Goal: Check status: Check status

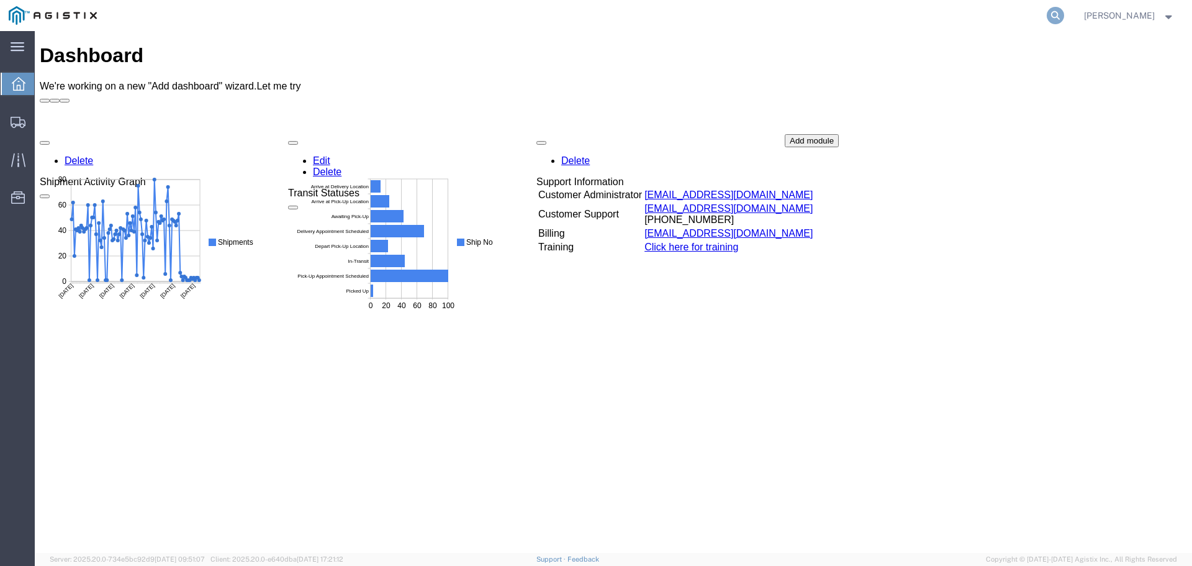
click at [1062, 21] on icon at bounding box center [1055, 15] width 17 height 17
click at [868, 9] on input "search" at bounding box center [859, 16] width 378 height 30
click at [866, 14] on input "search" at bounding box center [859, 16] width 378 height 30
click at [832, 13] on input "search" at bounding box center [859, 16] width 378 height 30
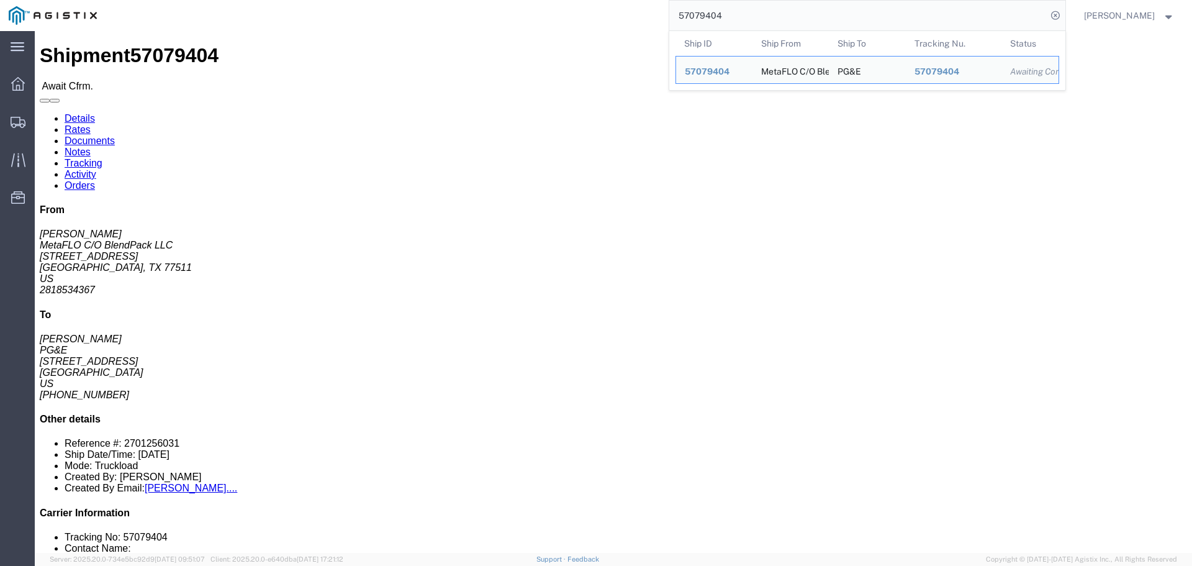
click at [740, 12] on input "57079404" at bounding box center [859, 16] width 378 height 30
drag, startPoint x: 735, startPoint y: 12, endPoint x: 617, endPoint y: 4, distance: 118.9
click at [617, 4] on div "57079404 Ship ID Ship From Ship To Tracking Nu. Status Ship ID 57079404 Ship Fr…" at bounding box center [586, 15] width 960 height 31
click at [737, 16] on input "57078891" at bounding box center [859, 16] width 378 height 30
click link "Notes"
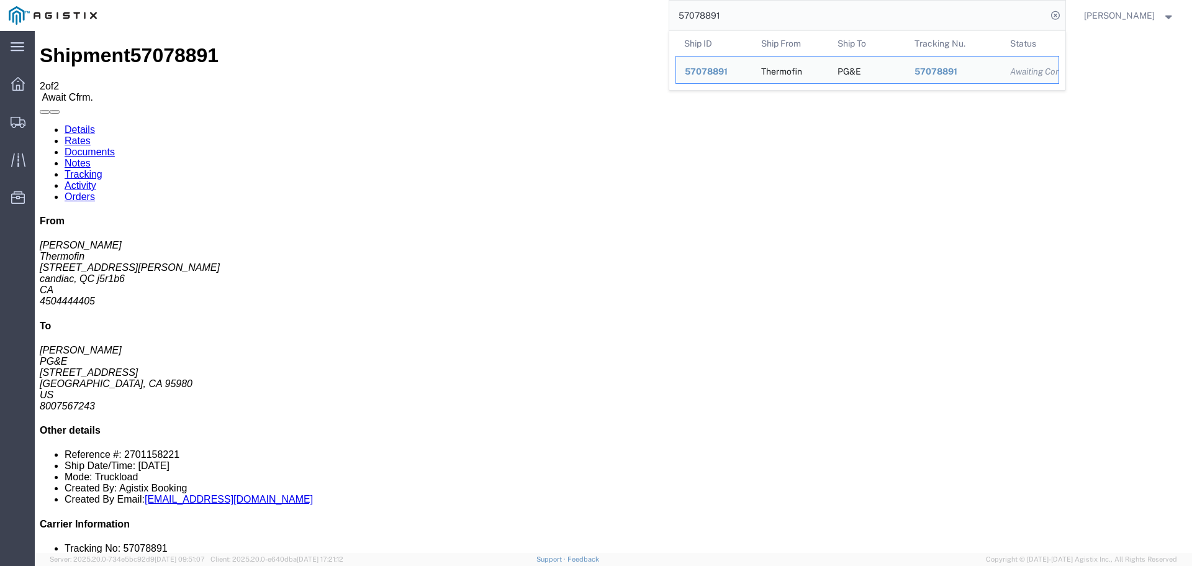
drag, startPoint x: 750, startPoint y: 12, endPoint x: 412, endPoint y: 9, distance: 338.5
click at [404, 16] on div "57078891 Ship ID Ship From Ship To Tracking Nu. Status Ship ID 57078891 Ship Fr…" at bounding box center [586, 15] width 960 height 31
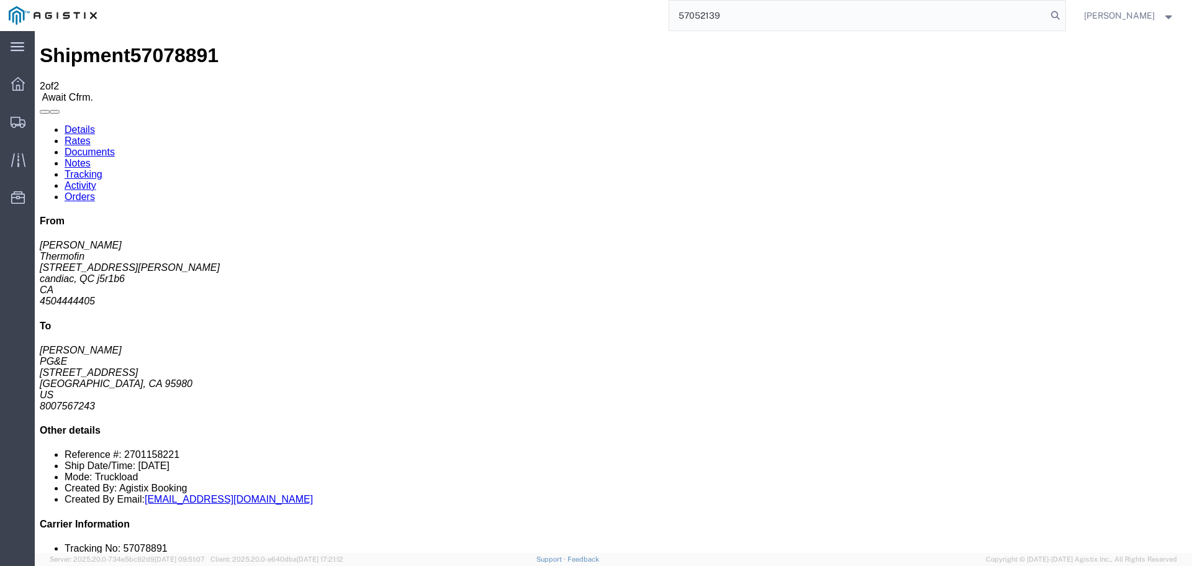
type input "57052139"
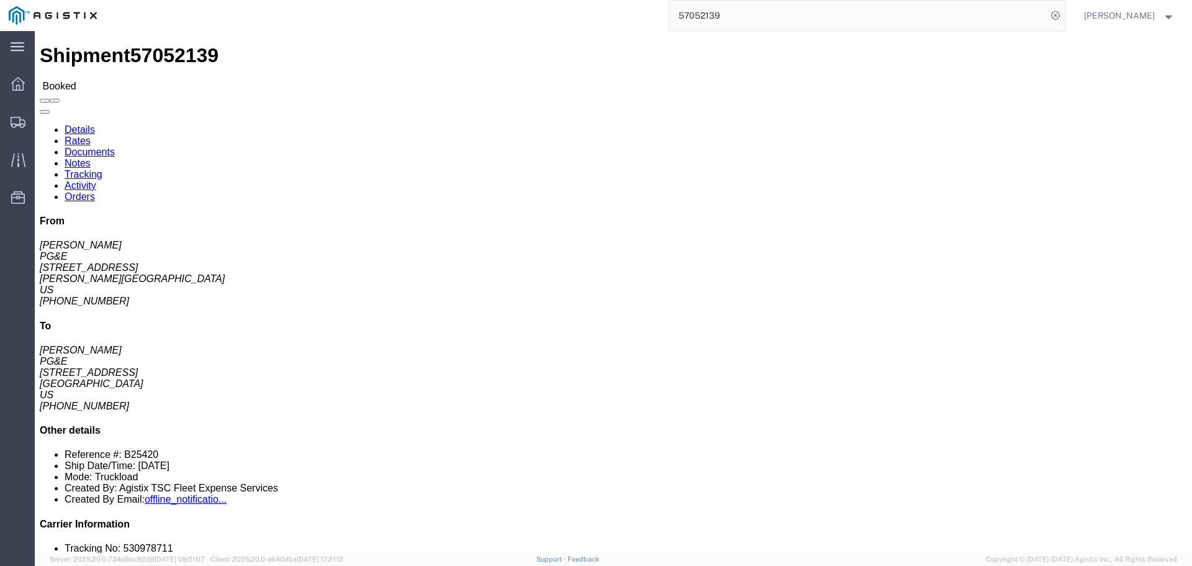
click link "Notes"
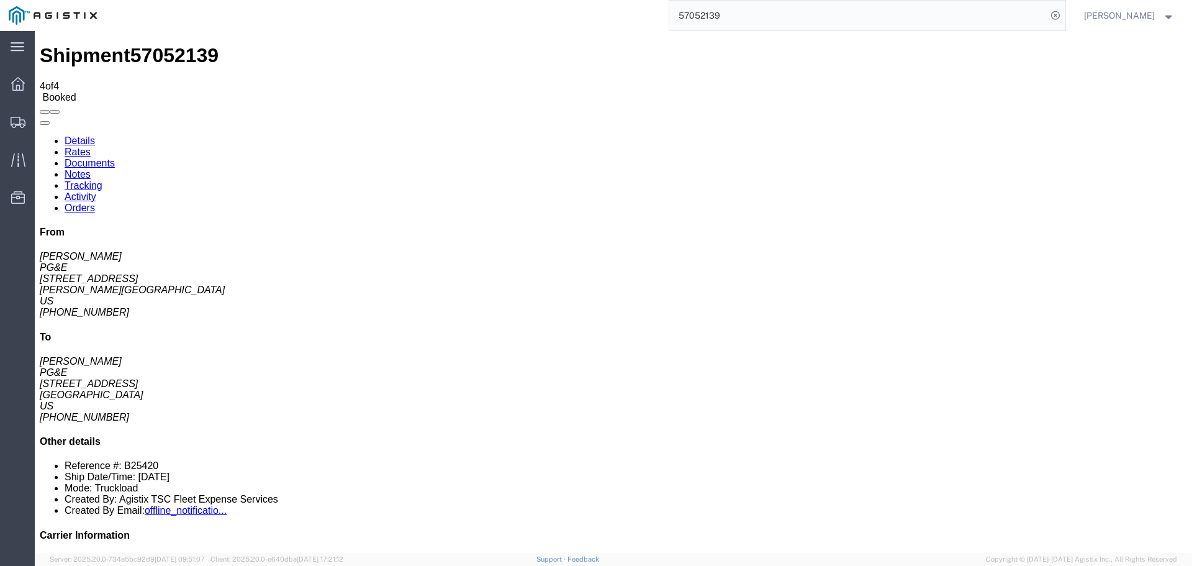
click at [72, 135] on link "Details" at bounding box center [80, 140] width 30 height 11
